Goal: Task Accomplishment & Management: Manage account settings

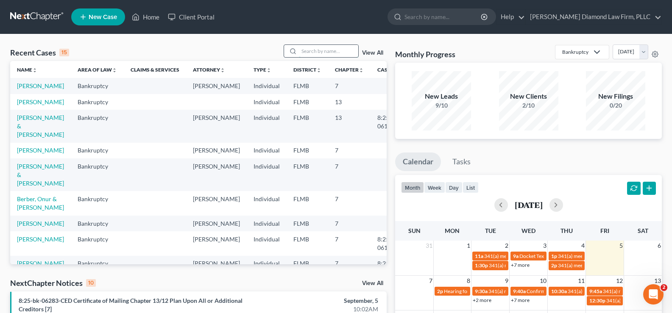
click at [313, 53] on input "search" at bounding box center [328, 51] width 59 height 12
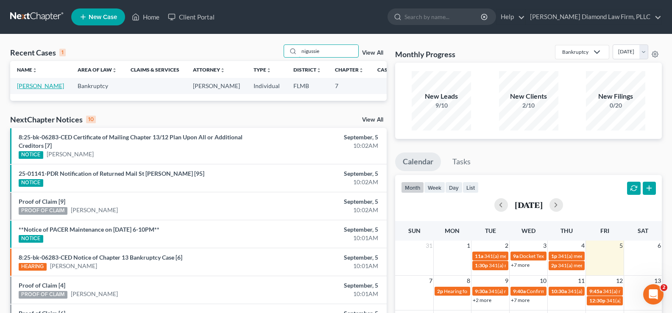
type input "nigussie"
click at [31, 89] on link "Nigussie, Helina" at bounding box center [40, 85] width 47 height 7
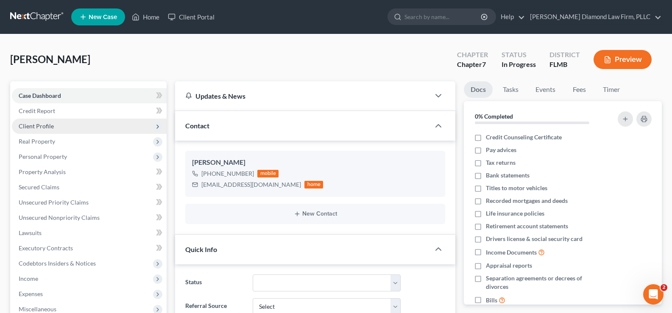
click at [51, 127] on span "Client Profile" at bounding box center [36, 125] width 35 height 7
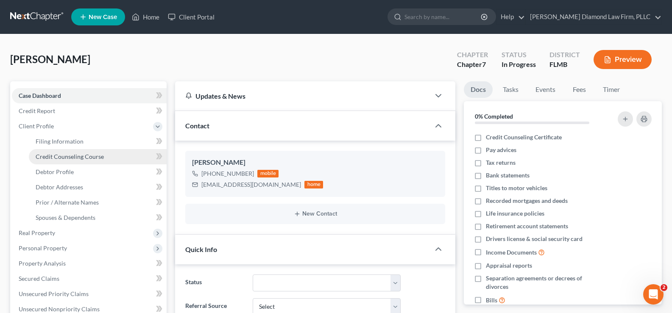
click at [72, 161] on link "Credit Counseling Course" at bounding box center [98, 156] width 138 height 15
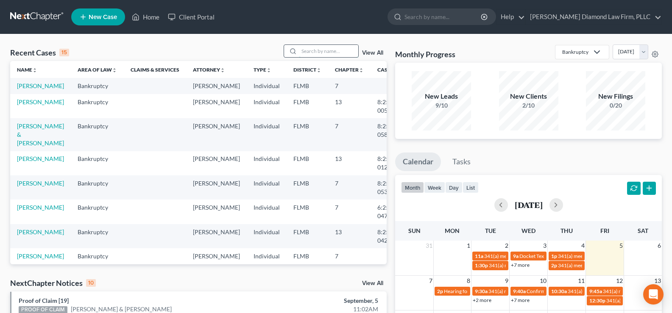
click at [319, 50] on input "search" at bounding box center [328, 51] width 59 height 12
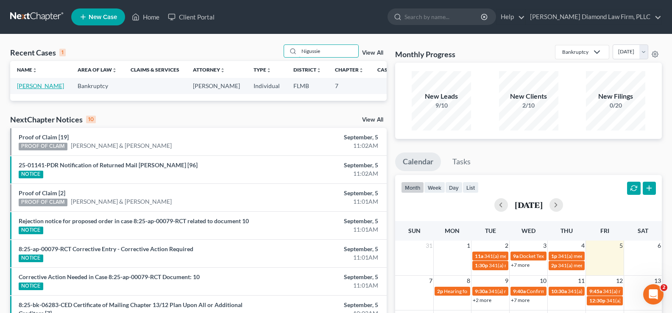
type input "Nigussie"
click at [30, 89] on link "Nigussie, Helina" at bounding box center [40, 85] width 47 height 7
select select "7"
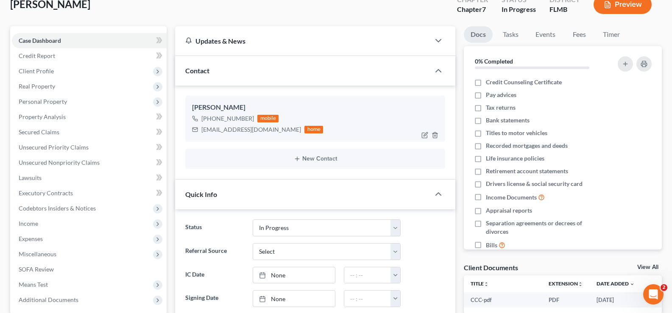
scroll to position [85, 0]
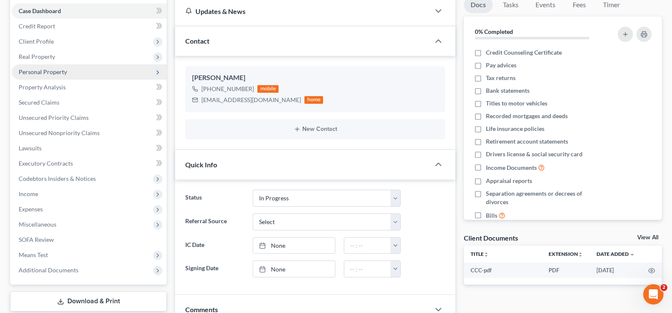
click at [80, 67] on span "Personal Property" at bounding box center [89, 71] width 155 height 15
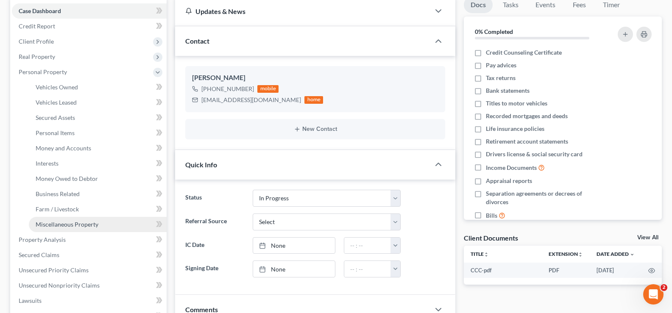
click at [84, 228] on span "Miscellaneous Property" at bounding box center [67, 224] width 63 height 7
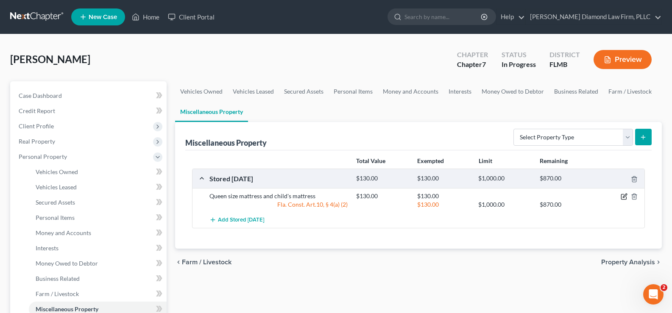
click at [624, 195] on icon "button" at bounding box center [624, 196] width 7 height 7
select select "9"
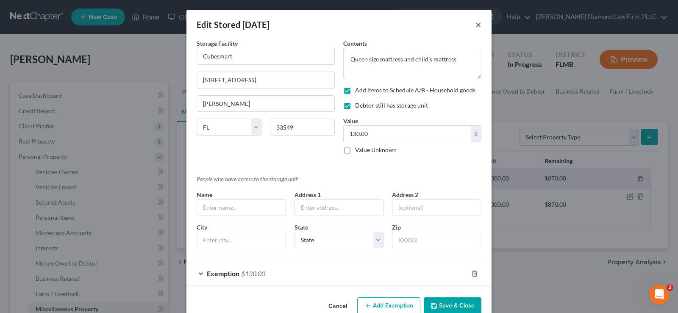
click at [476, 26] on button "×" at bounding box center [479, 24] width 6 height 10
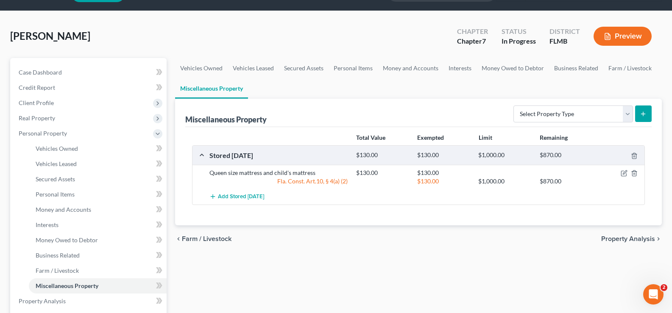
scroll to position [42, 0]
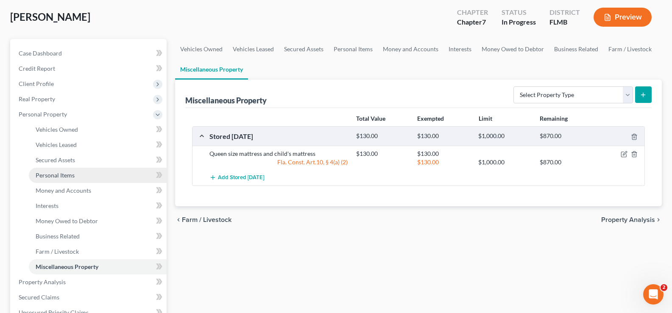
click at [62, 175] on span "Personal Items" at bounding box center [55, 175] width 39 height 7
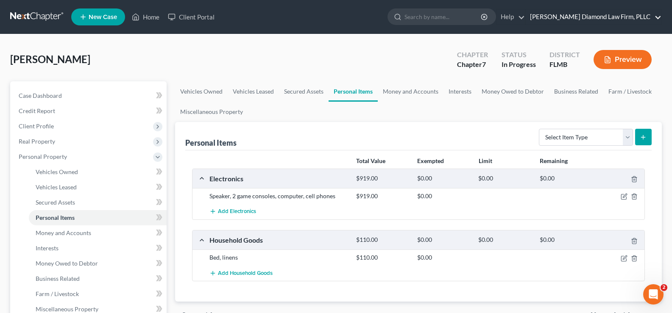
click at [658, 17] on link "Ziegler Diamond Law Firm, PLLC" at bounding box center [594, 16] width 136 height 15
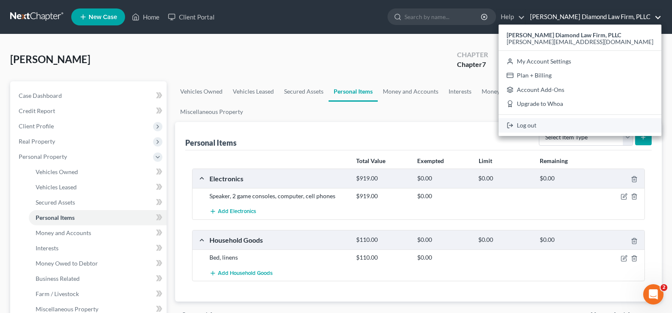
click at [590, 123] on link "Log out" at bounding box center [579, 125] width 163 height 14
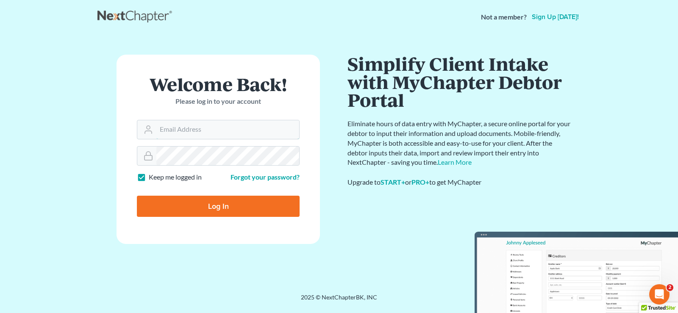
type input "[EMAIL_ADDRESS][DOMAIN_NAME]"
type input "Thinking..."
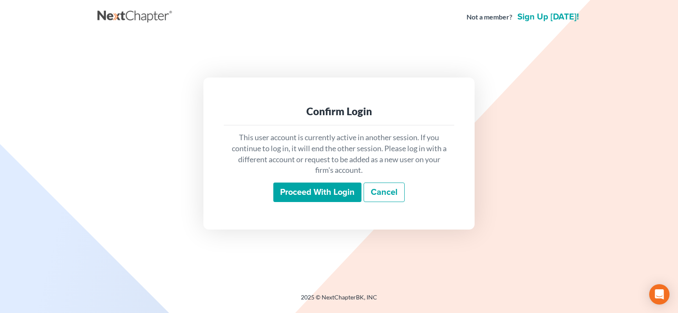
click at [340, 190] on input "Proceed with login" at bounding box center [317, 192] width 88 height 19
